Goal: Information Seeking & Learning: Learn about a topic

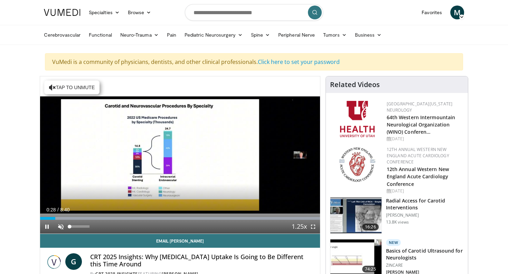
click at [60, 228] on span "Video Player" at bounding box center [61, 227] width 14 height 14
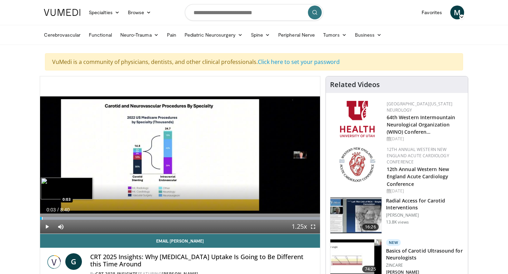
click at [42, 219] on div "Loaded : 99.99% 0:03 0:03" at bounding box center [180, 218] width 280 height 3
click at [312, 225] on span "Video Player" at bounding box center [313, 227] width 14 height 14
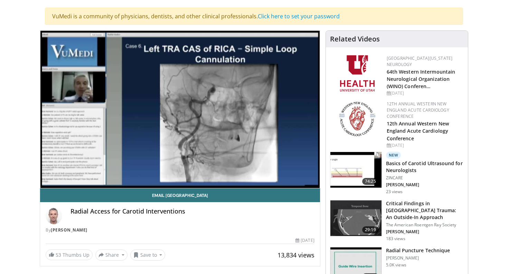
scroll to position [40, 0]
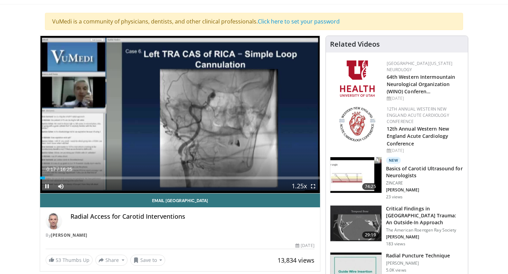
click at [315, 185] on span "Video Player" at bounding box center [313, 186] width 14 height 14
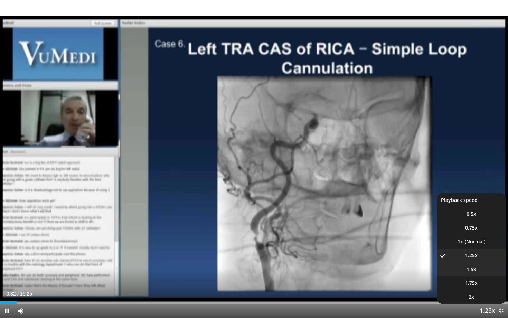
click at [473, 272] on span "1.5x" at bounding box center [472, 269] width 10 height 7
click at [474, 274] on span "1.75x" at bounding box center [471, 283] width 12 height 7
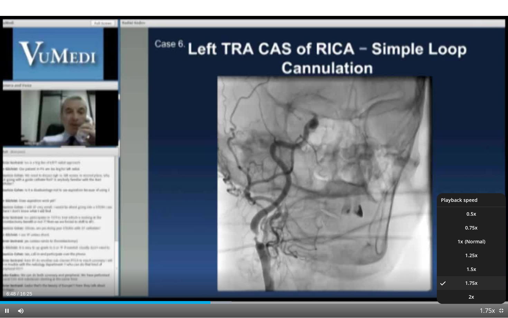
drag, startPoint x: 499, startPoint y: 310, endPoint x: 486, endPoint y: 312, distance: 13.3
click at [486, 274] on div "Current Time 6:48 / Duration 16:25 Pause Skip Backward Skip Forward Mute Loaded…" at bounding box center [254, 311] width 508 height 14
click at [471, 267] on span "1.5x" at bounding box center [472, 269] width 10 height 7
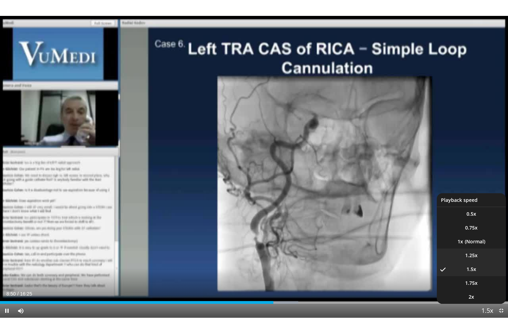
click at [471, 254] on span "1.25x" at bounding box center [471, 255] width 12 height 7
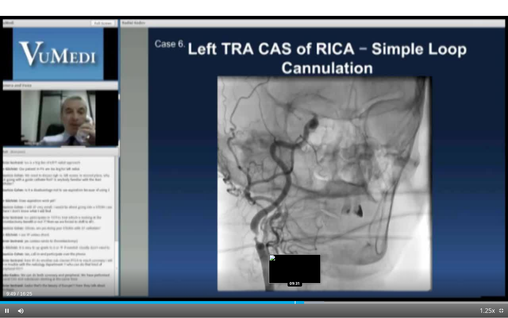
click at [295, 274] on div "Progress Bar" at bounding box center [295, 302] width 1 height 3
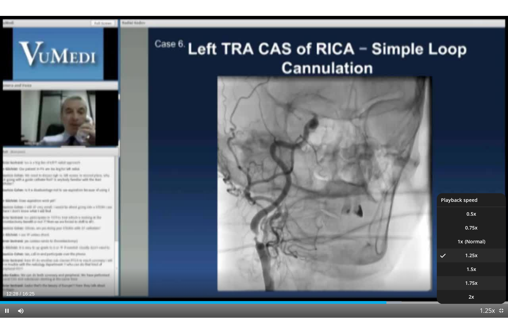
click at [475, 274] on li "1.75x" at bounding box center [471, 283] width 69 height 14
click at [472, 258] on span "1.25x" at bounding box center [471, 255] width 12 height 7
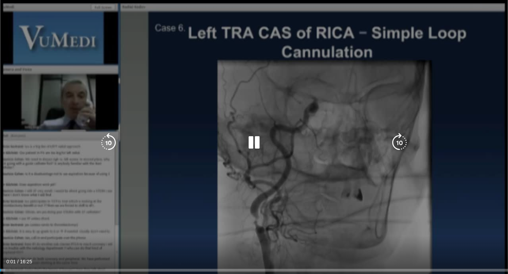
scroll to position [4, 0]
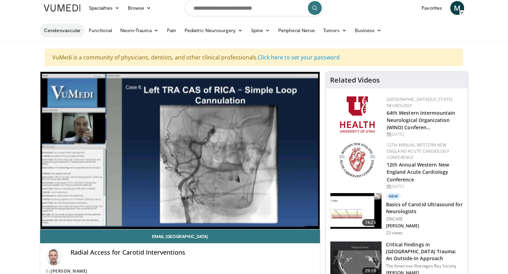
click at [71, 30] on link "Cerebrovascular" at bounding box center [62, 31] width 45 height 14
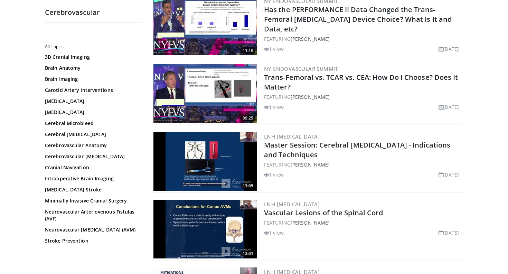
scroll to position [173, 0]
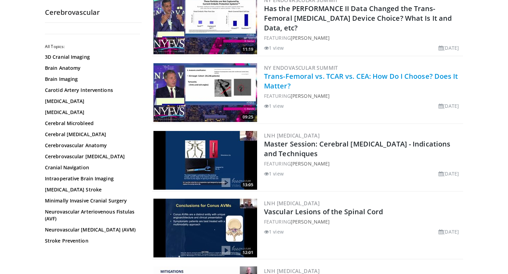
click at [284, 78] on link "Trans-Femoral vs. TCAR vs. CEA: How Do I Choose? Does It Matter?" at bounding box center [361, 81] width 194 height 19
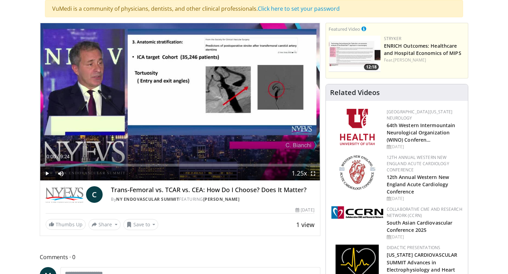
scroll to position [51, 0]
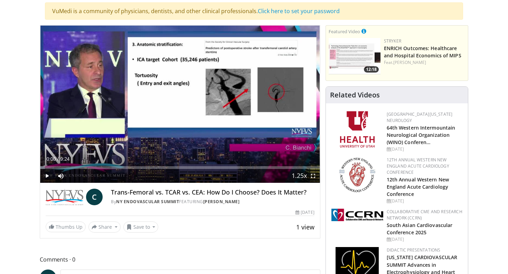
click at [47, 175] on span "Video Player" at bounding box center [47, 176] width 14 height 14
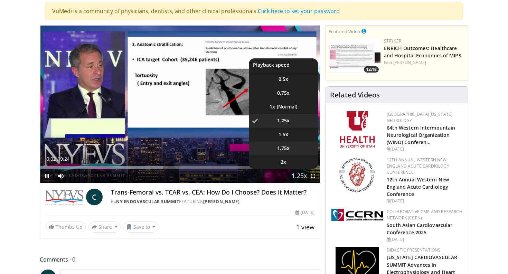
click at [286, 149] on span "1.75x" at bounding box center [283, 148] width 12 height 7
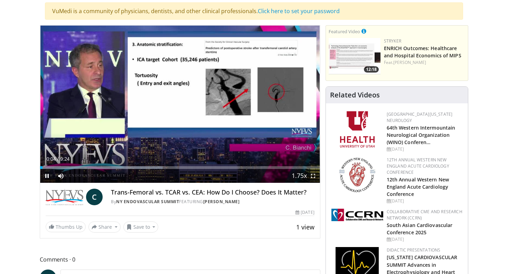
click at [310, 175] on span "Video Player" at bounding box center [313, 176] width 14 height 14
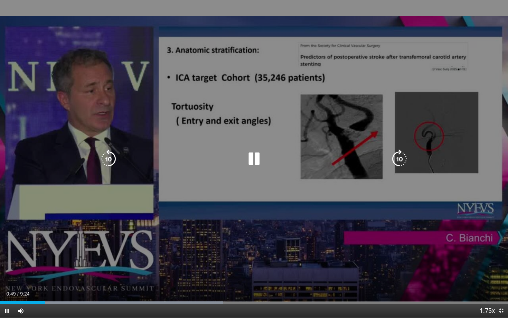
click at [254, 163] on icon "Video Player" at bounding box center [253, 158] width 19 height 19
click at [251, 157] on icon "Video Player" at bounding box center [253, 158] width 19 height 19
click at [258, 159] on icon "Video Player" at bounding box center [253, 158] width 19 height 19
click at [110, 157] on icon "Video Player" at bounding box center [108, 158] width 19 height 19
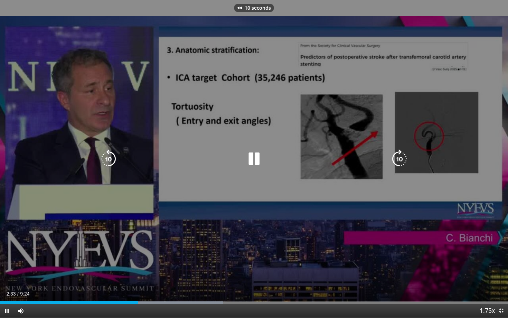
click at [254, 158] on icon "Video Player" at bounding box center [253, 158] width 19 height 19
click at [258, 164] on icon "Video Player" at bounding box center [253, 158] width 19 height 19
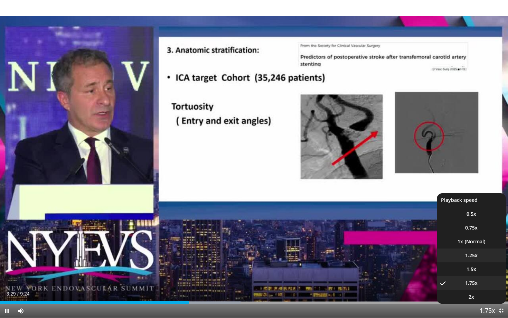
click at [476, 257] on span "1.25x" at bounding box center [471, 255] width 12 height 7
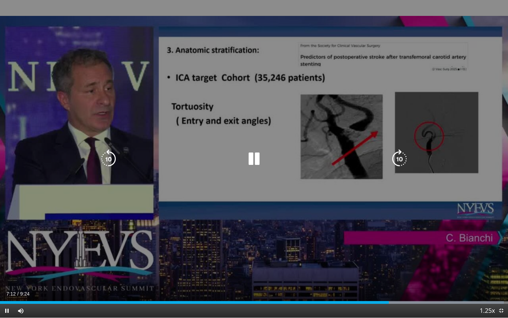
click at [252, 159] on icon "Video Player" at bounding box center [253, 158] width 19 height 19
click at [257, 157] on icon "Video Player" at bounding box center [253, 158] width 19 height 19
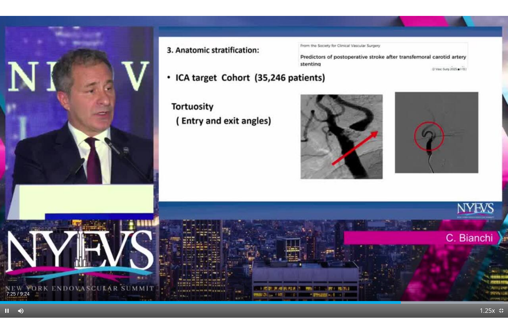
click at [382, 274] on div "Current Time 7:25 / Duration 9:24 Pause Skip Backward Skip Forward Mute Loaded …" at bounding box center [254, 311] width 508 height 14
click at [377, 274] on div "Progress Bar" at bounding box center [377, 302] width 1 height 3
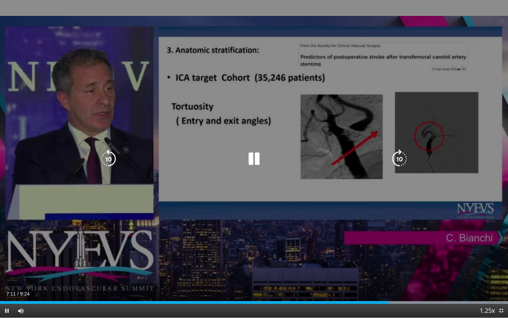
click at [256, 153] on icon "Video Player" at bounding box center [253, 158] width 19 height 19
click at [249, 156] on icon "Video Player" at bounding box center [253, 158] width 19 height 19
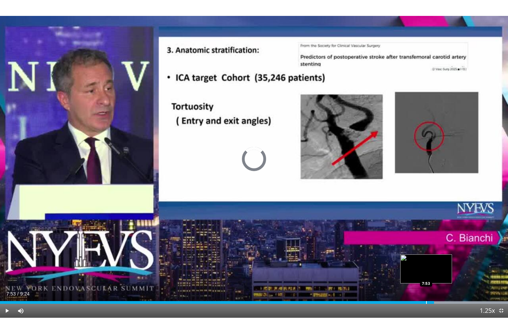
click at [426, 274] on div "Progress Bar" at bounding box center [426, 302] width 1 height 3
click at [419, 274] on div "Progress Bar" at bounding box center [419, 302] width 1 height 3
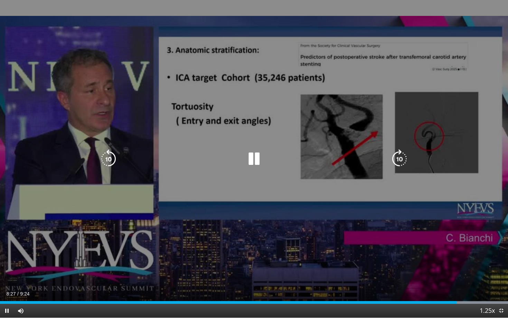
click at [253, 156] on icon "Video Player" at bounding box center [253, 158] width 19 height 19
click at [248, 156] on icon "Video Player" at bounding box center [253, 158] width 19 height 19
click at [106, 156] on icon "Video Player" at bounding box center [108, 158] width 19 height 19
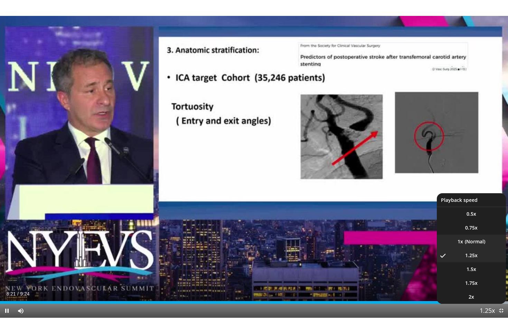
click at [473, 240] on li "1x" at bounding box center [471, 242] width 69 height 14
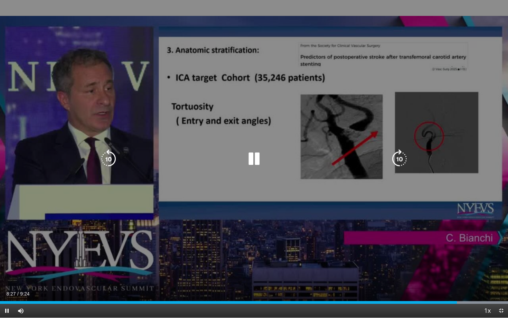
click at [216, 231] on div "10 seconds Tap to unmute" at bounding box center [254, 159] width 508 height 318
click at [216, 230] on div "10 seconds Tap to unmute" at bounding box center [254, 159] width 508 height 318
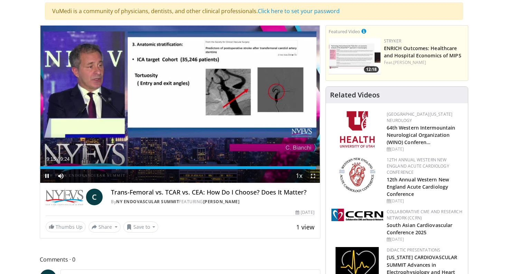
click at [47, 177] on span "Video Player" at bounding box center [47, 176] width 14 height 14
drag, startPoint x: 269, startPoint y: 208, endPoint x: 223, endPoint y: 209, distance: 46.0
click at [223, 205] on div "By NY Endovascular Summit FEATURING [PERSON_NAME]" at bounding box center [213, 202] width 204 height 6
copy div "[PERSON_NAME]"
